Goal: Obtain resource: Download file/media

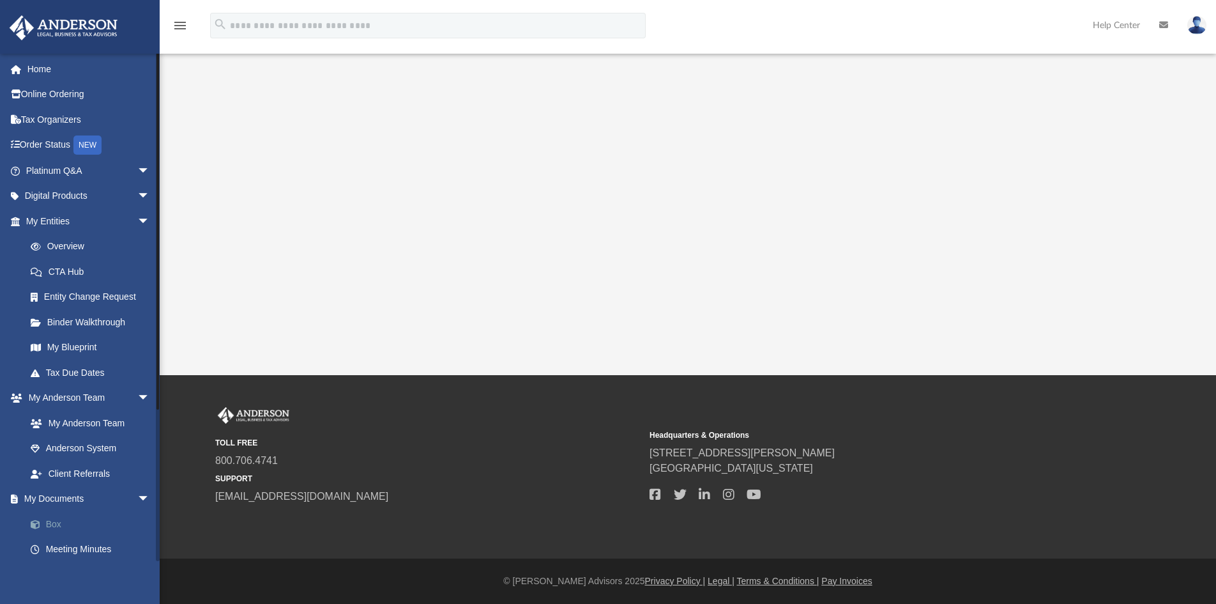
click at [56, 523] on link "Box" at bounding box center [93, 524] width 151 height 26
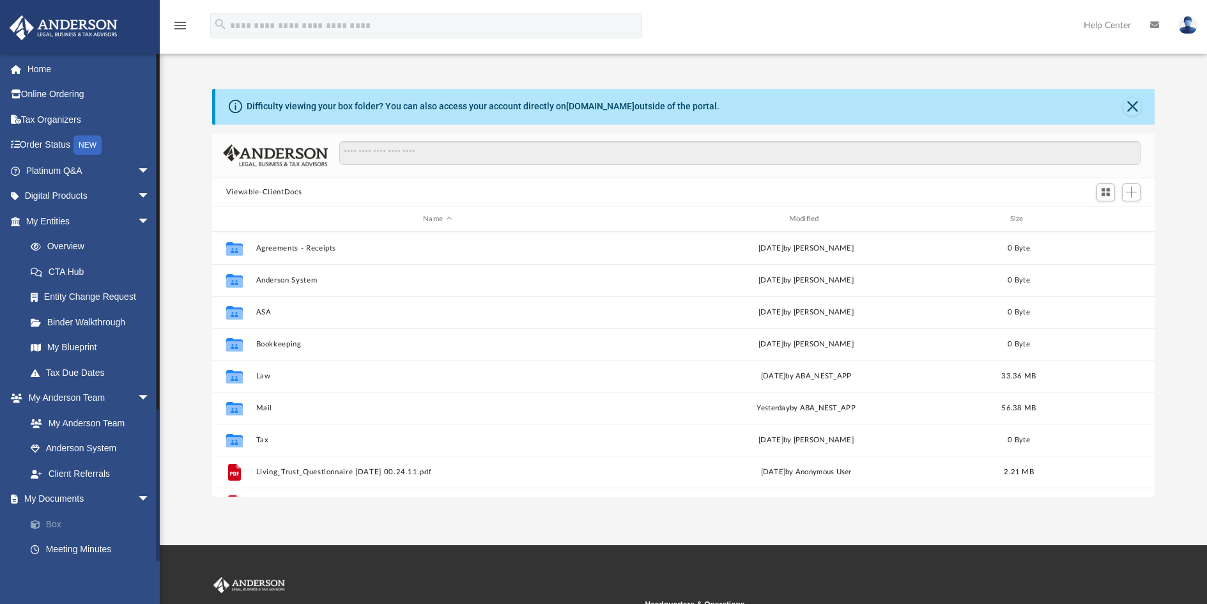
scroll to position [281, 933]
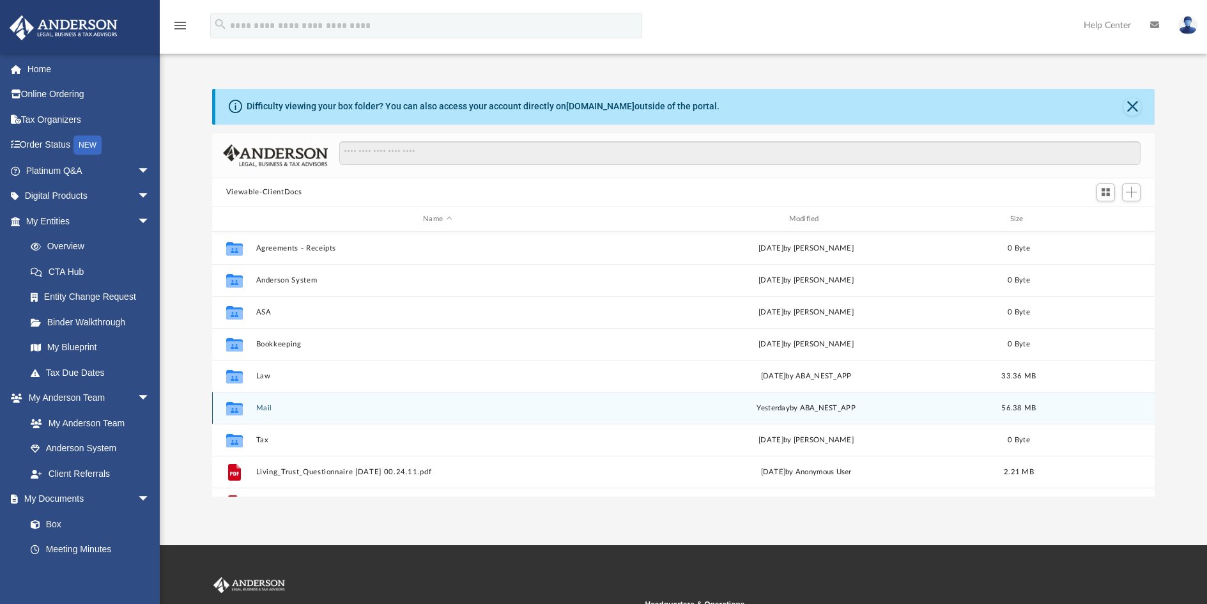
click at [259, 406] on button "Mail" at bounding box center [437, 408] width 363 height 8
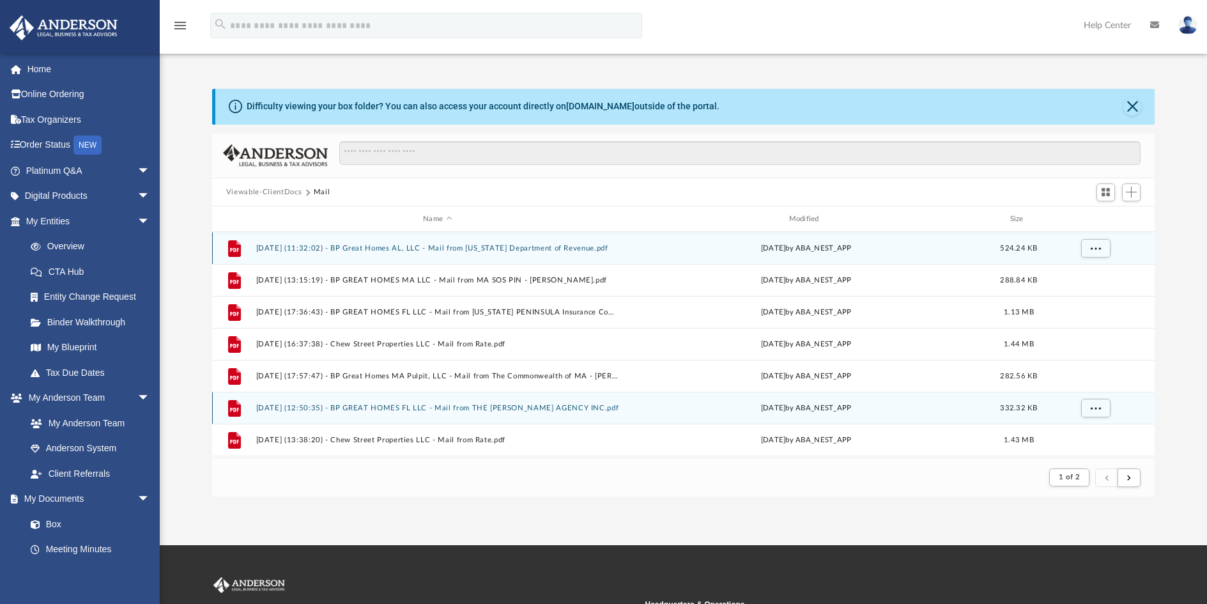
scroll to position [241, 933]
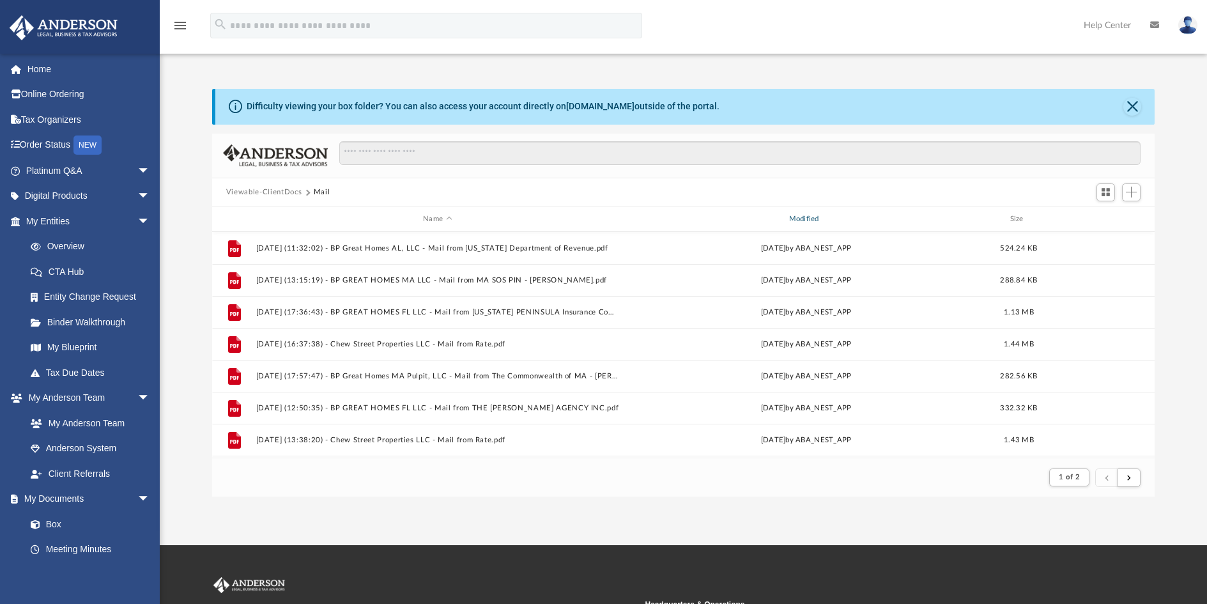
click at [816, 217] on div "Modified" at bounding box center [805, 218] width 363 height 11
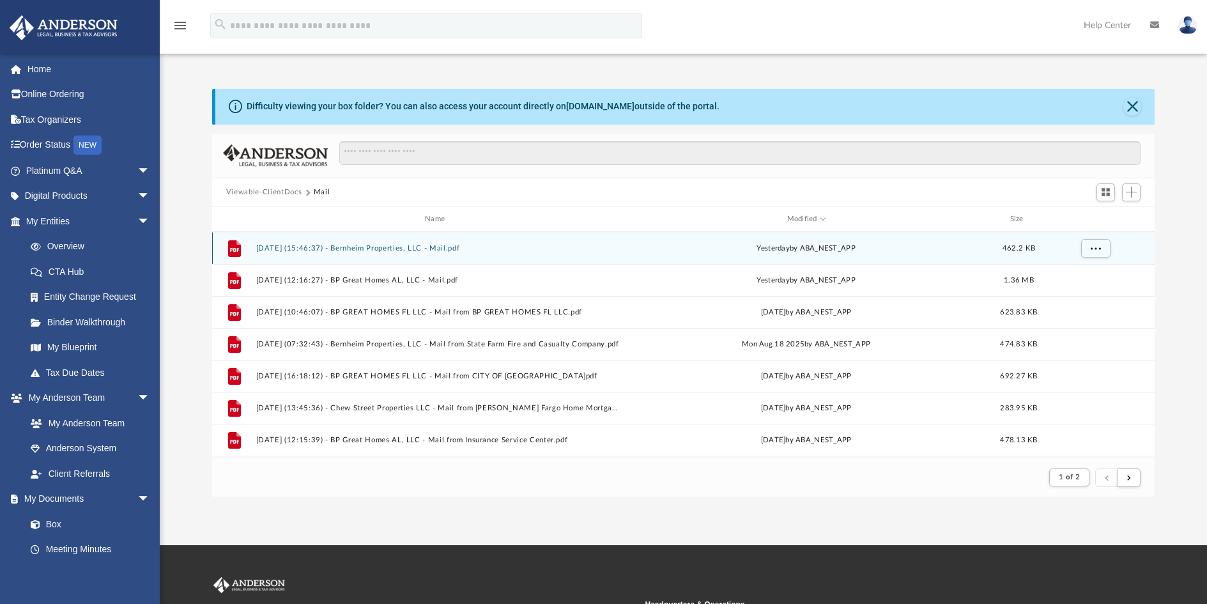
click at [417, 247] on button "[DATE] (15:46:37) - Bernheim Properties, LLC - Mail.pdf" at bounding box center [437, 248] width 363 height 8
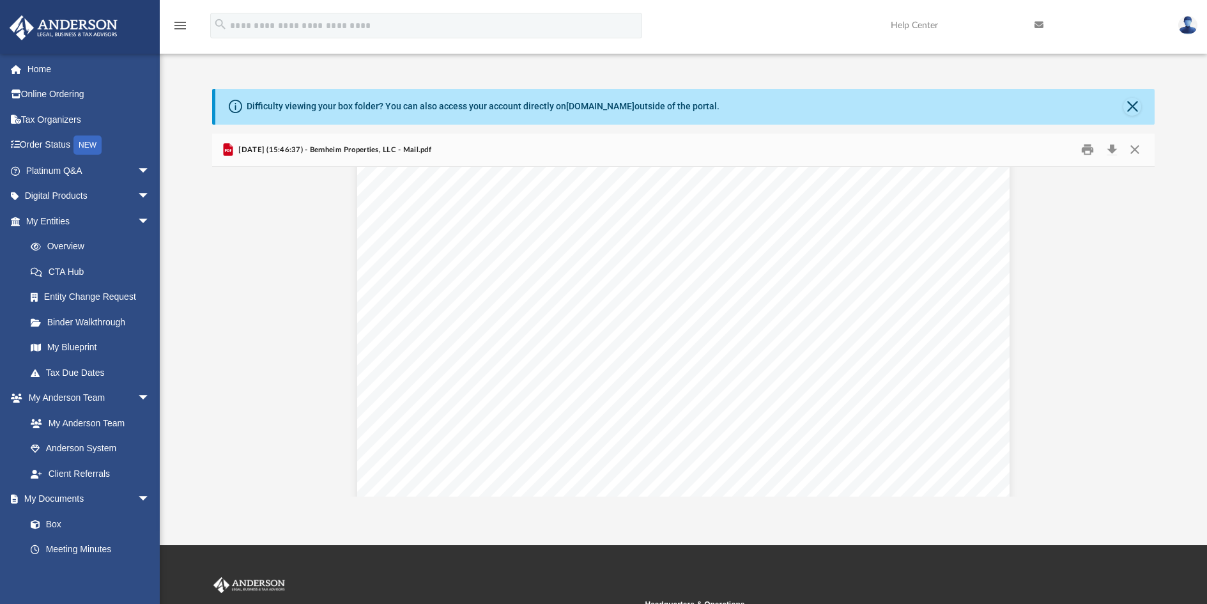
scroll to position [192, 0]
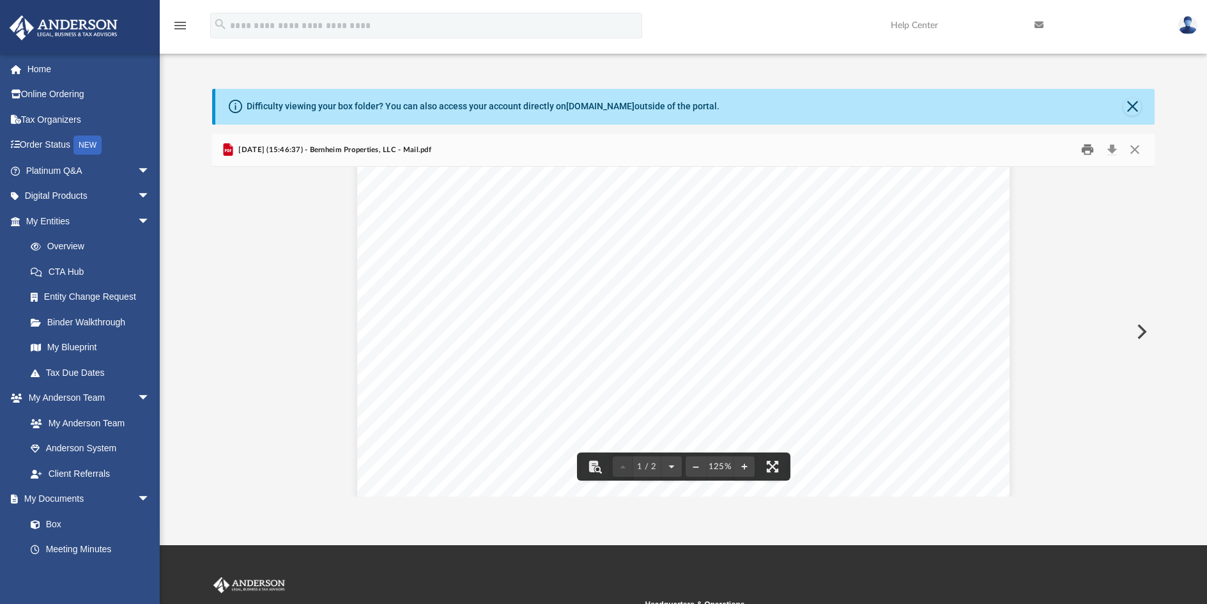
click at [1091, 151] on button "Print" at bounding box center [1088, 150] width 26 height 20
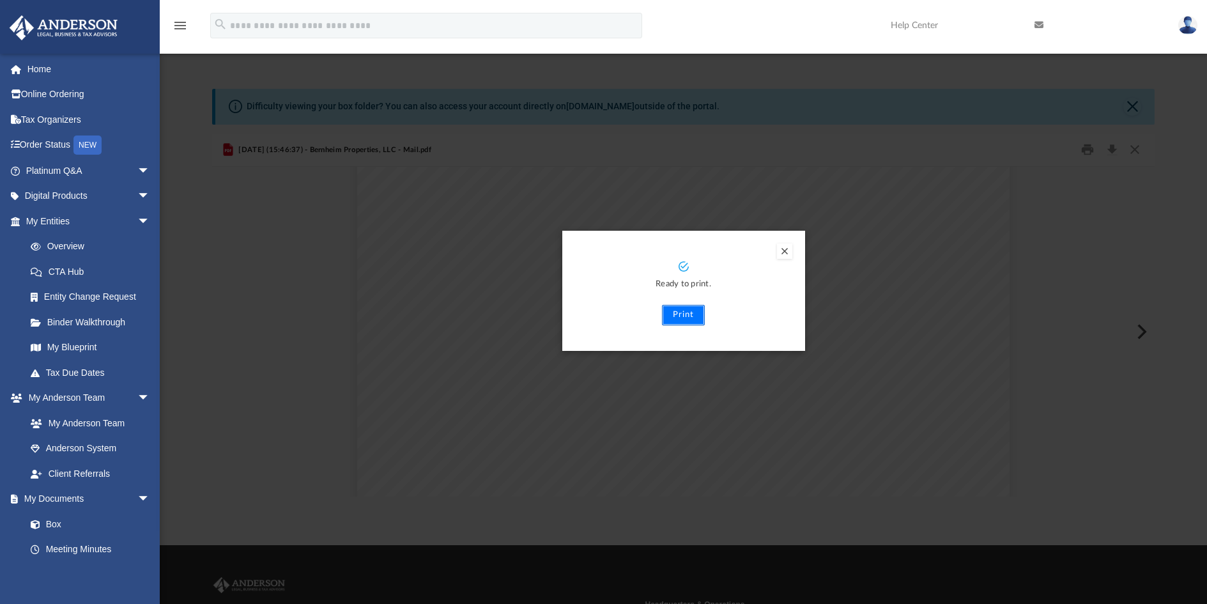
click at [689, 316] on button "Print" at bounding box center [683, 315] width 43 height 20
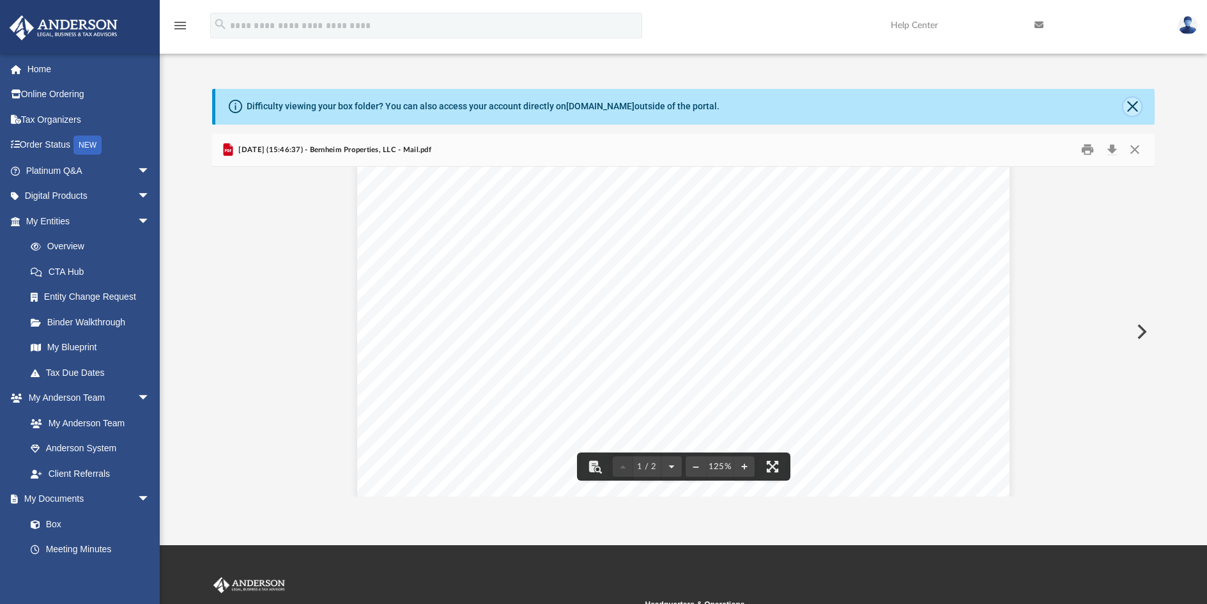
click at [1132, 105] on button "Close" at bounding box center [1132, 107] width 18 height 18
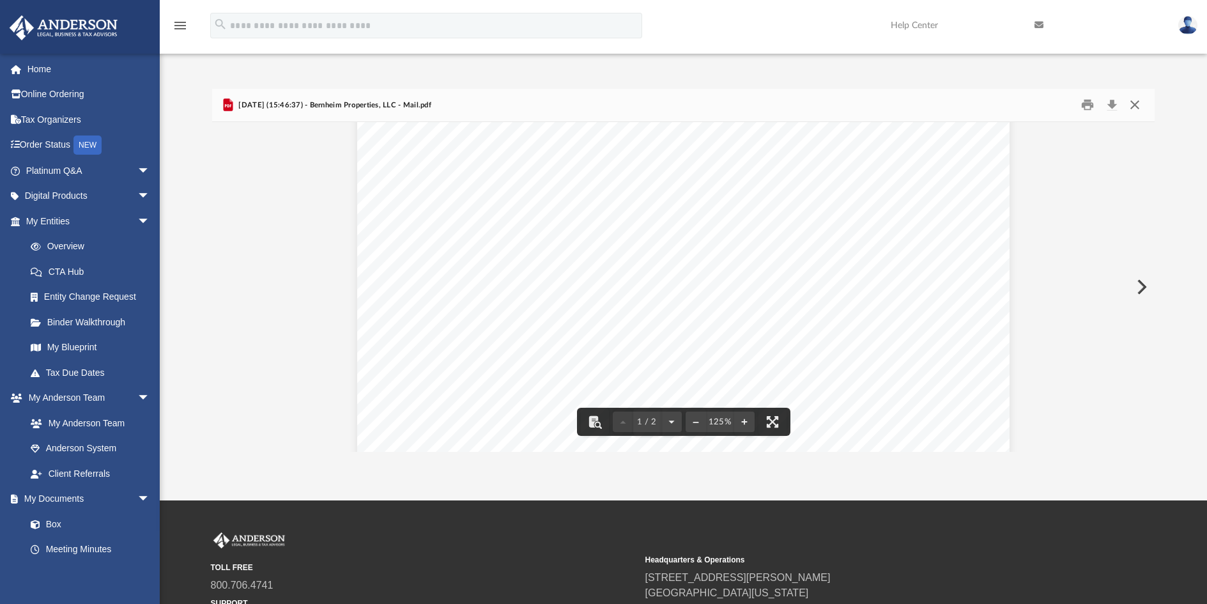
click at [1139, 107] on button "Close" at bounding box center [1134, 105] width 23 height 20
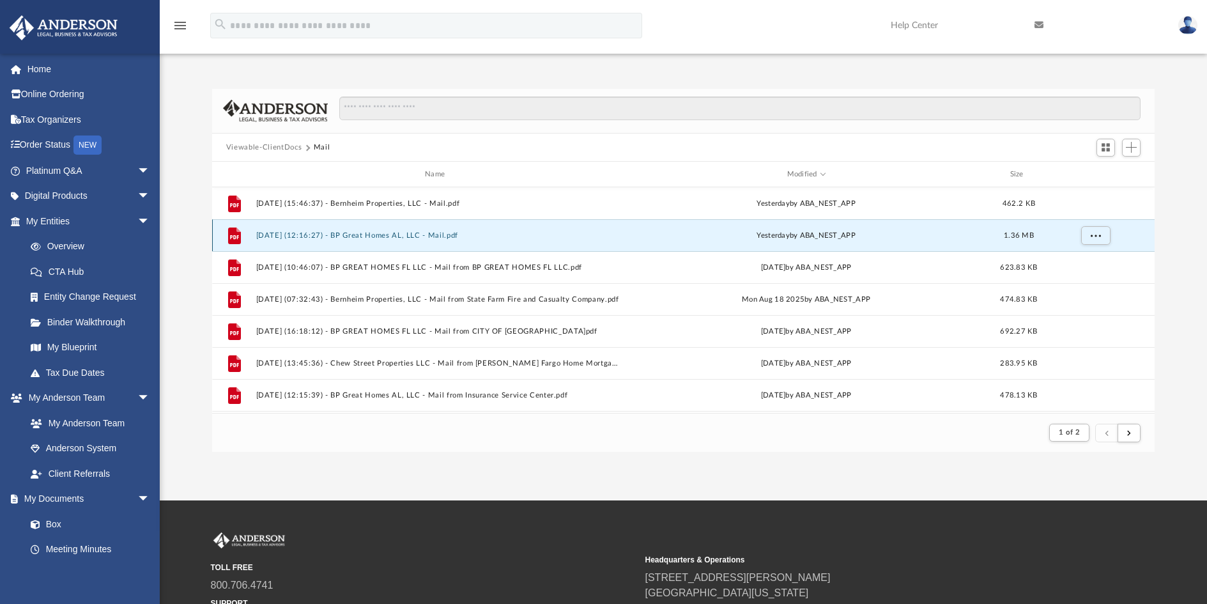
click at [531, 238] on button "[DATE] (12:16:27) - BP Great Homes AL, LLC - Mail.pdf" at bounding box center [437, 235] width 363 height 8
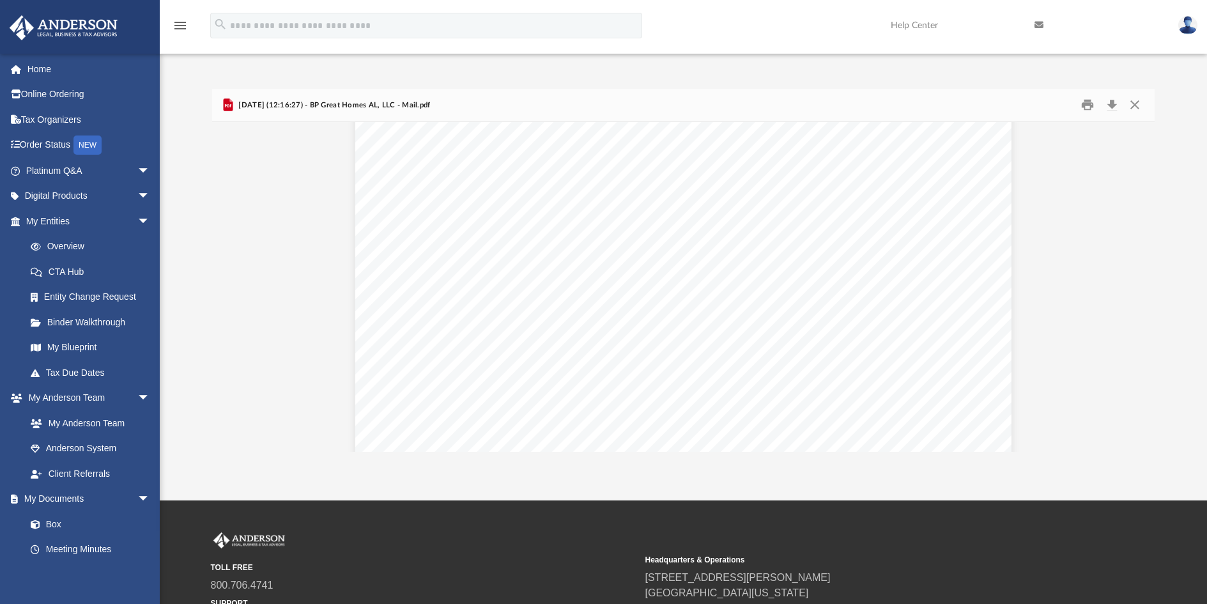
scroll to position [2491, 0]
click at [1133, 106] on button "Close" at bounding box center [1134, 105] width 23 height 20
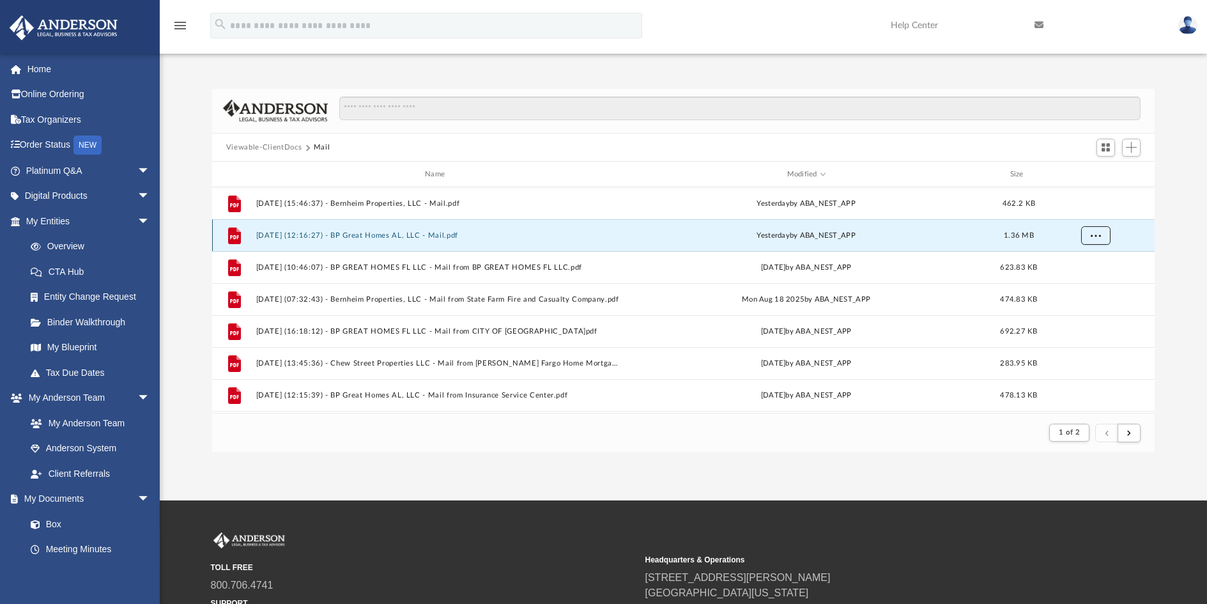
click at [1090, 238] on button "More options" at bounding box center [1095, 235] width 29 height 19
